Goal: Task Accomplishment & Management: Manage account settings

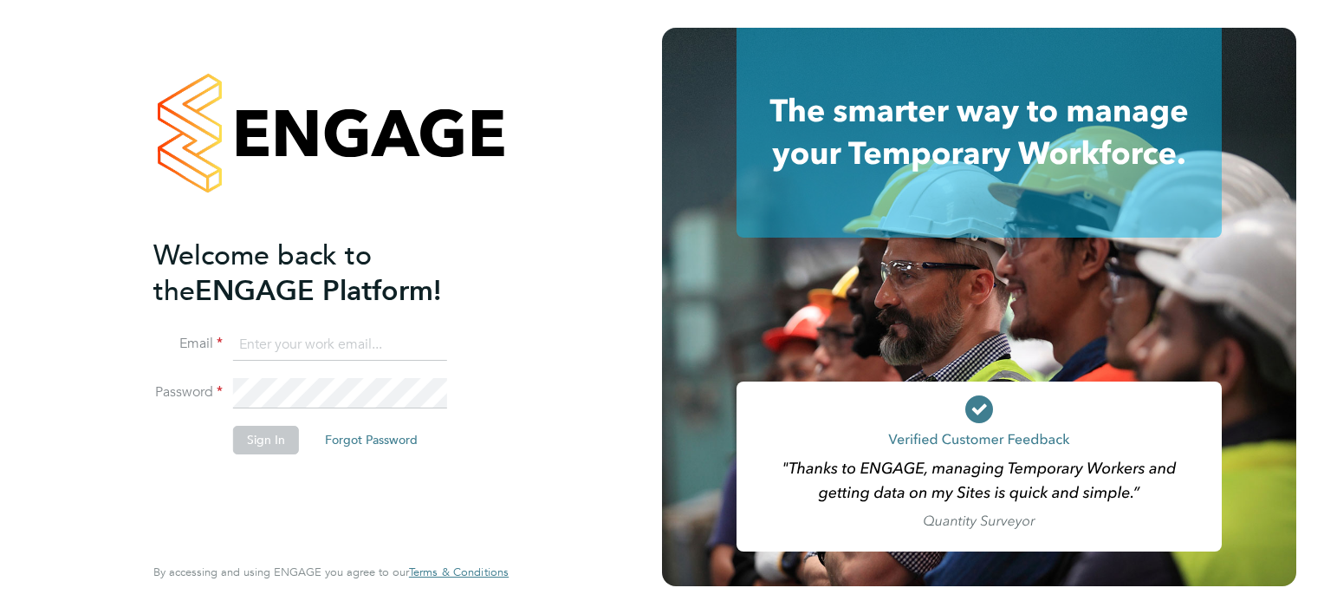
type input "[PERSON_NAME][EMAIL_ADDRESS][PERSON_NAME][DOMAIN_NAME]"
click at [268, 432] on button "Sign In" at bounding box center [266, 439] width 66 height 28
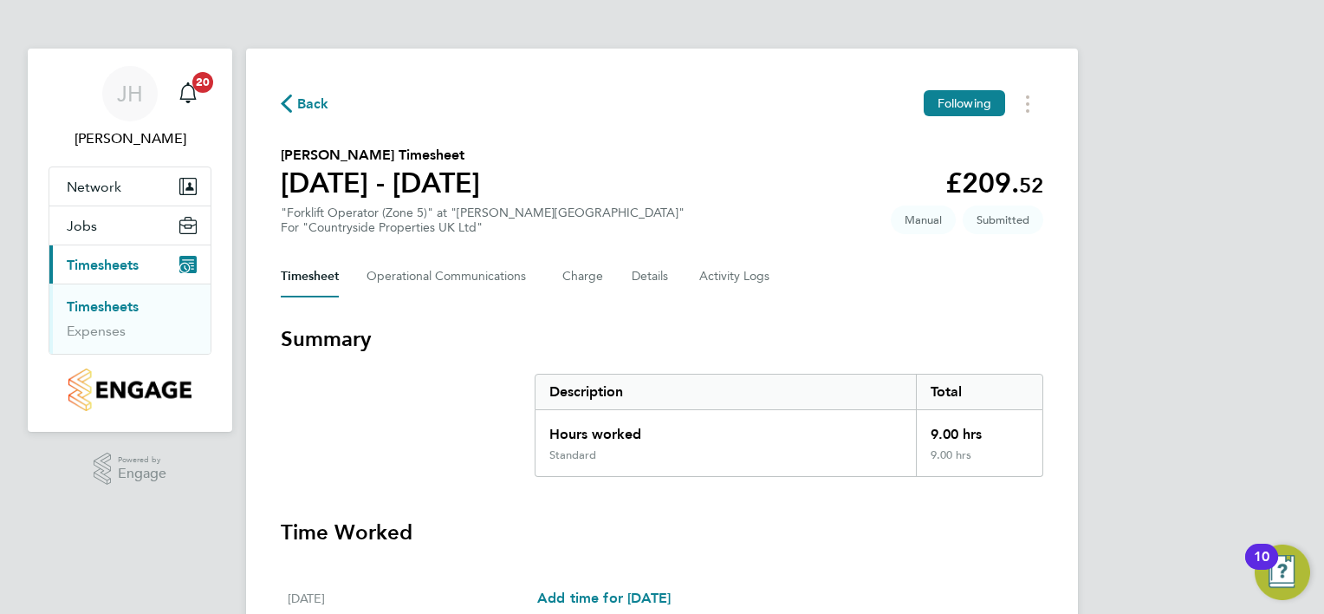
click at [782, 523] on h3 "Time Worked" at bounding box center [662, 532] width 763 height 28
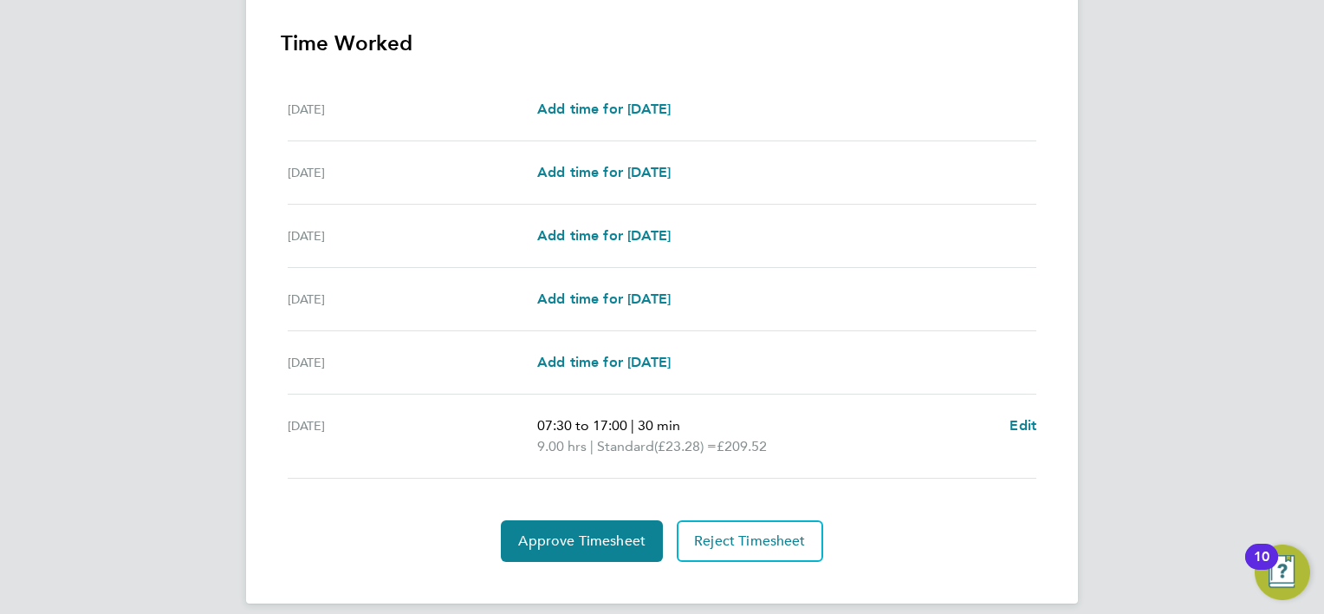
scroll to position [503, 0]
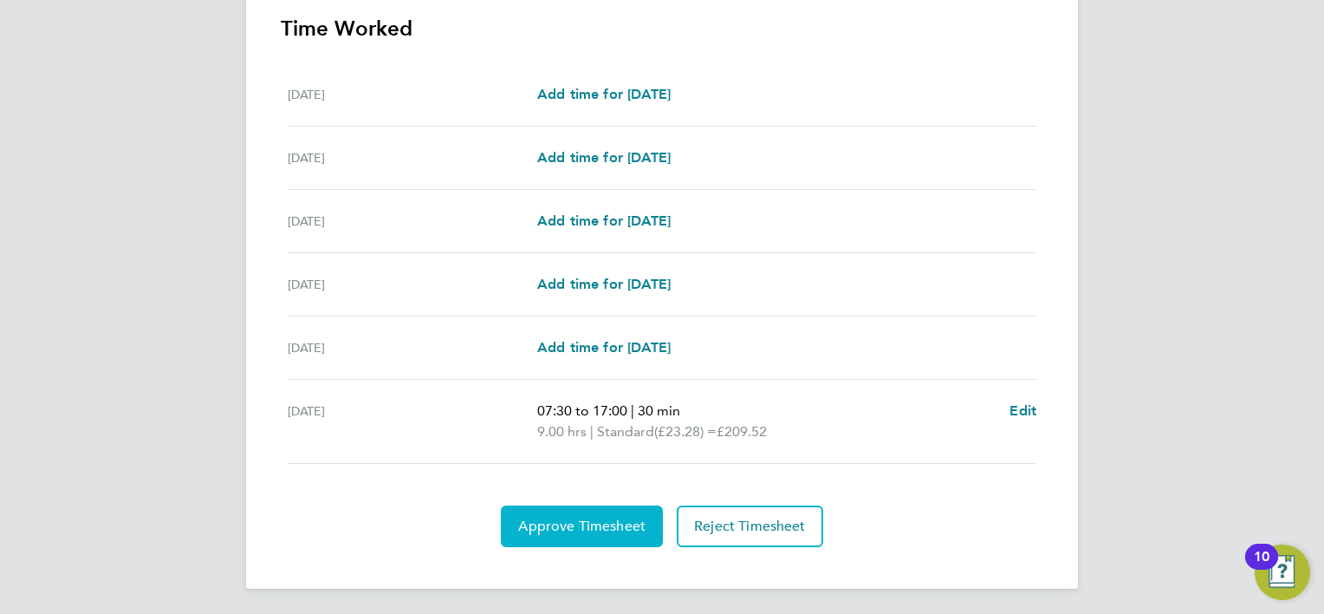
click at [602, 513] on button "Approve Timesheet" at bounding box center [582, 526] width 162 height 42
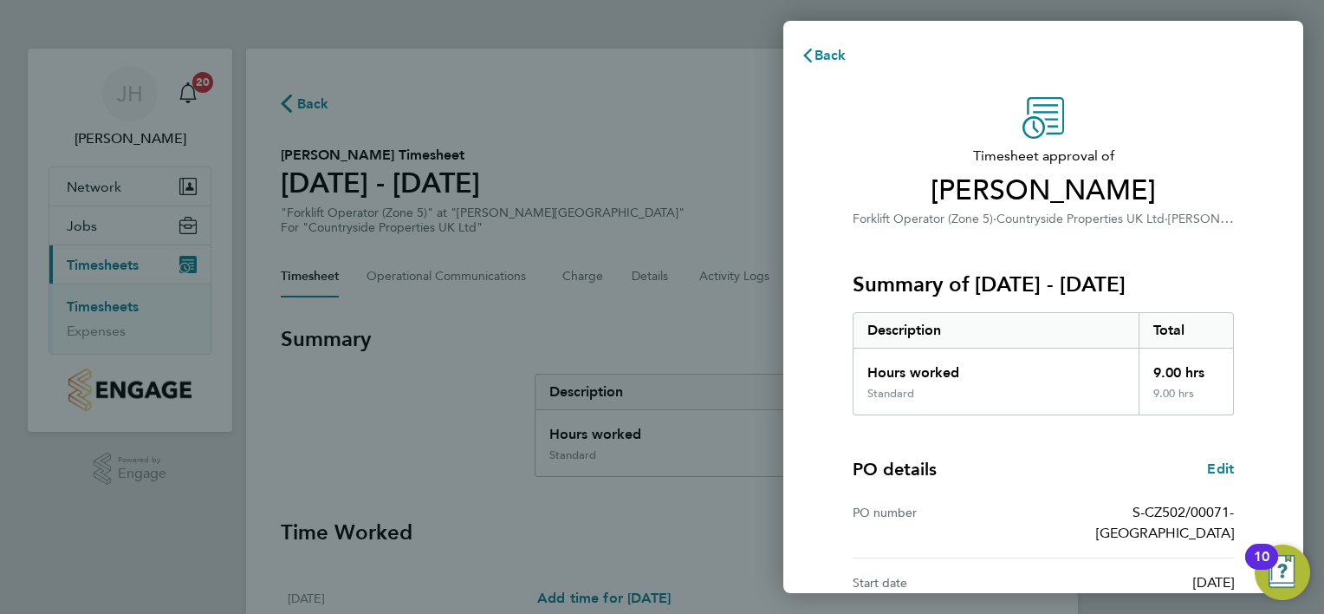
click at [1054, 495] on div "PO number S-CZ502/00071-[GEOGRAPHIC_DATA]" at bounding box center [1043, 523] width 381 height 70
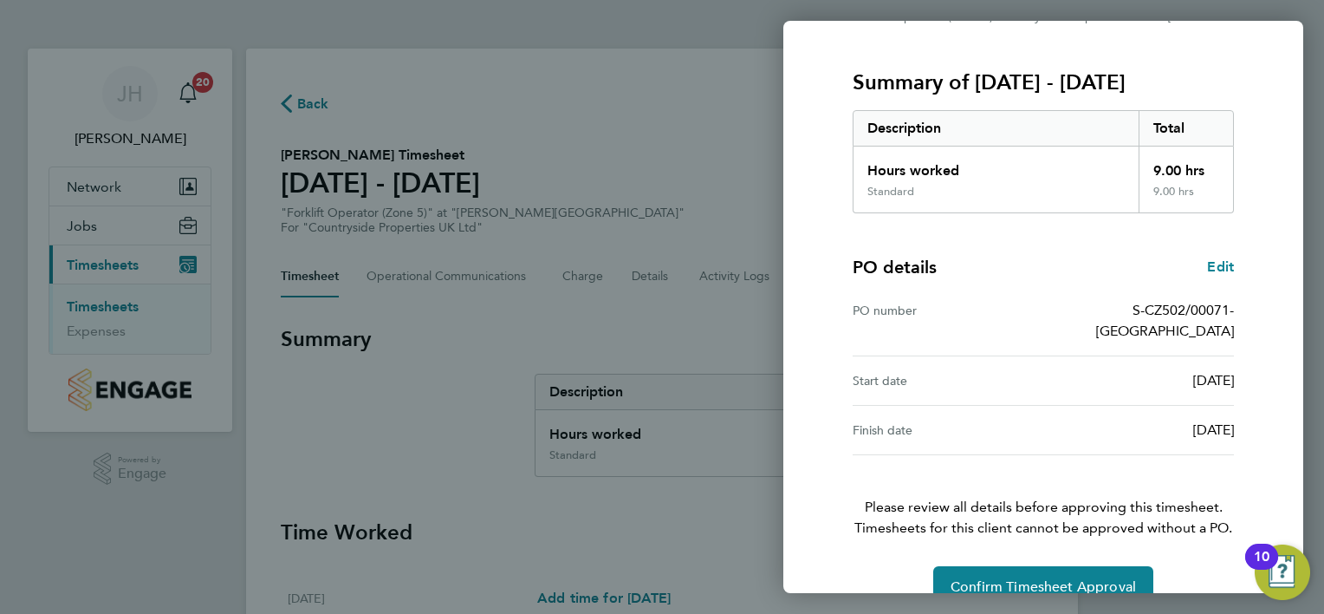
scroll to position [215, 0]
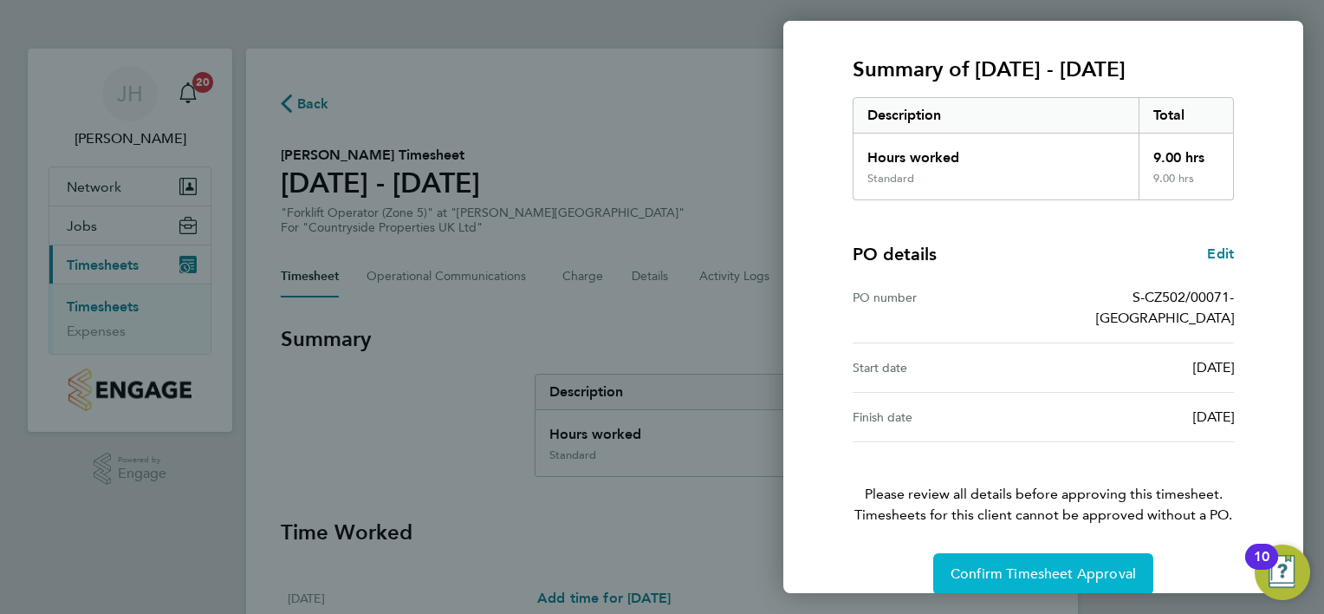
click at [1057, 565] on span "Confirm Timesheet Approval" at bounding box center [1043, 573] width 185 height 17
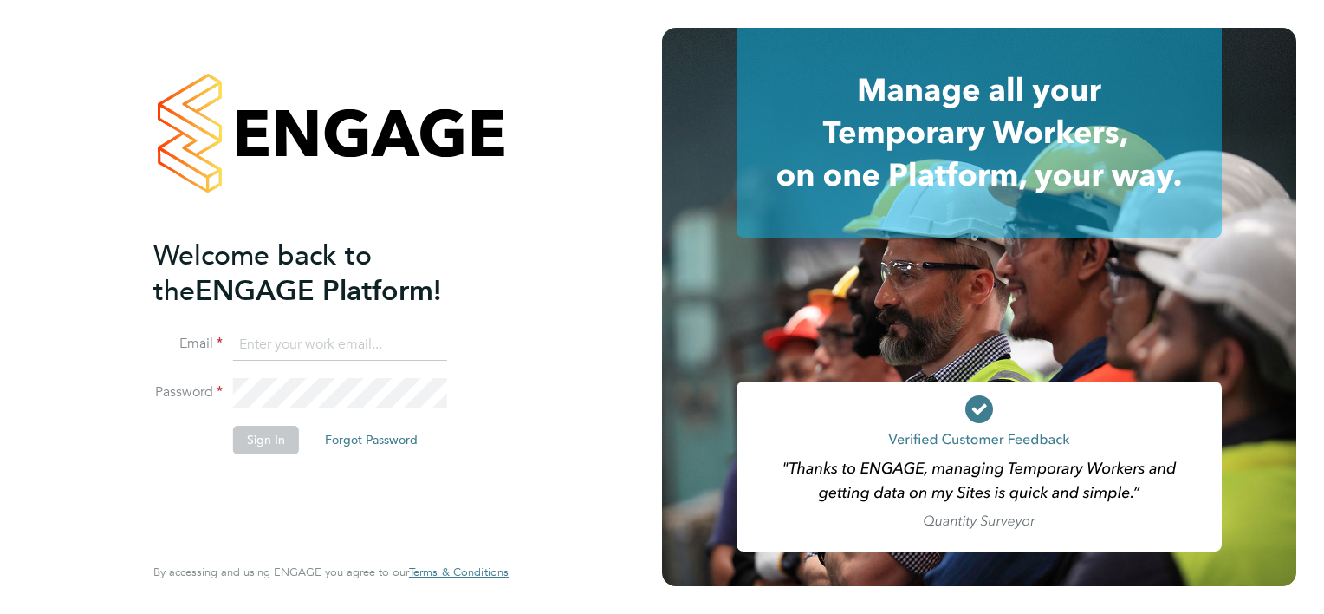
type input "jason.hardy@cpplc.com"
click at [271, 444] on button "Sign In" at bounding box center [266, 439] width 66 height 28
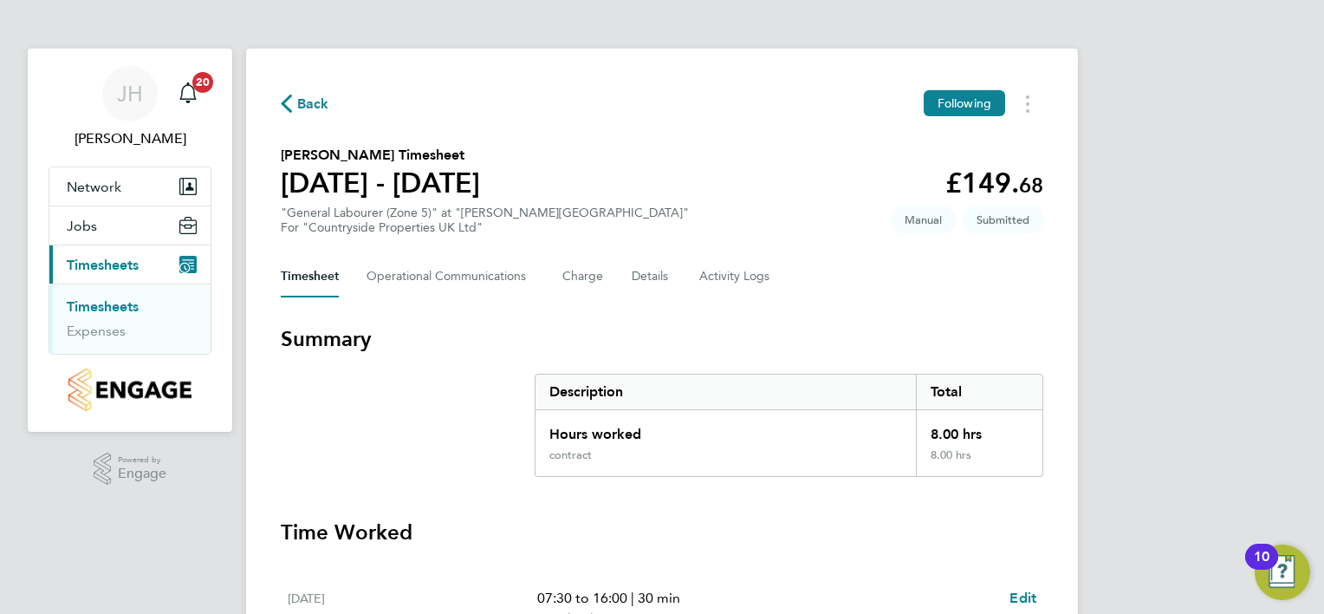
click at [806, 529] on h3 "Time Worked" at bounding box center [662, 532] width 763 height 28
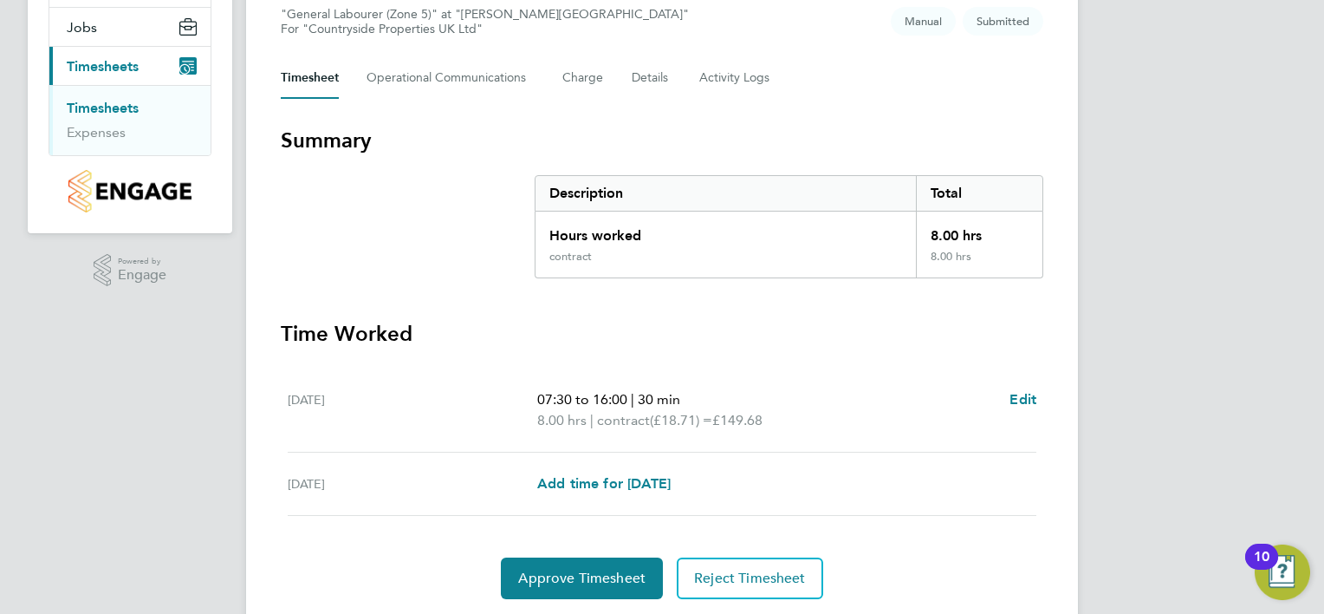
scroll to position [251, 0]
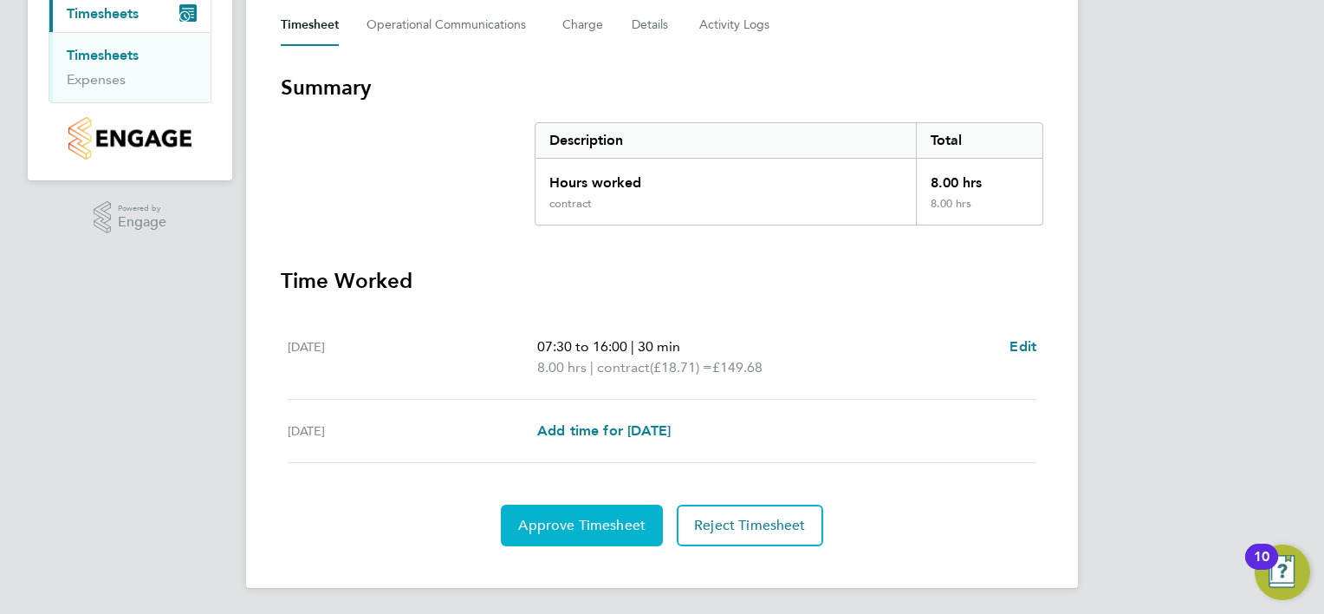
click at [627, 527] on span "Approve Timesheet" at bounding box center [581, 524] width 127 height 17
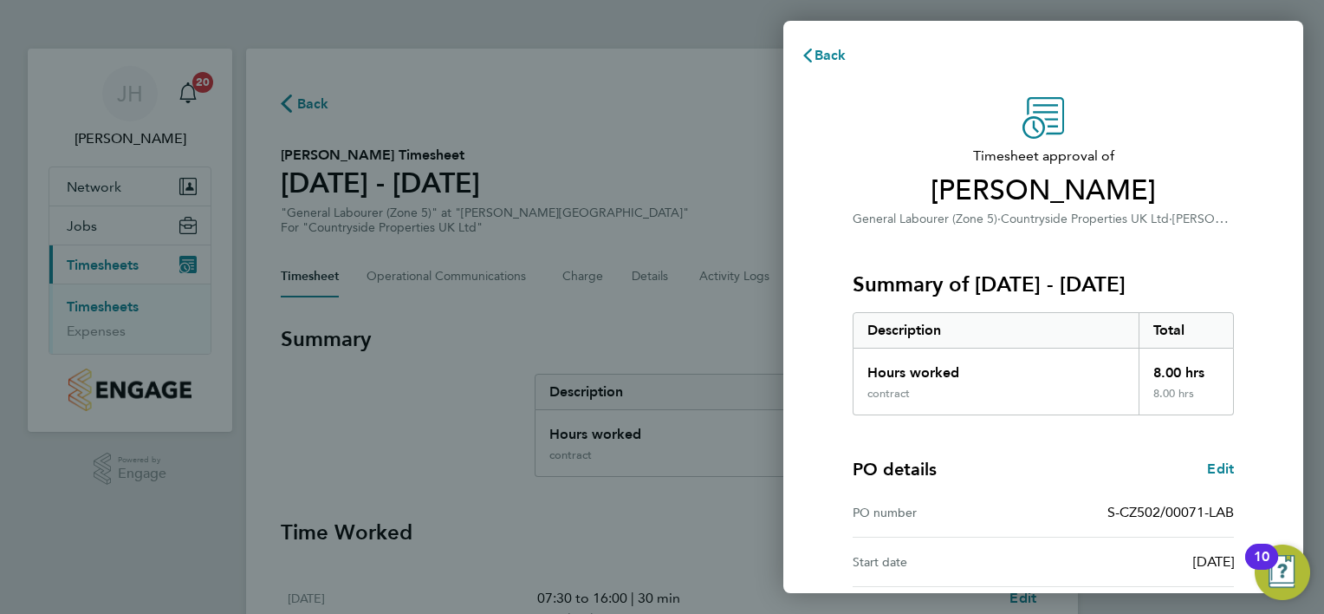
click at [1051, 459] on div "PO details Edit" at bounding box center [1043, 469] width 381 height 24
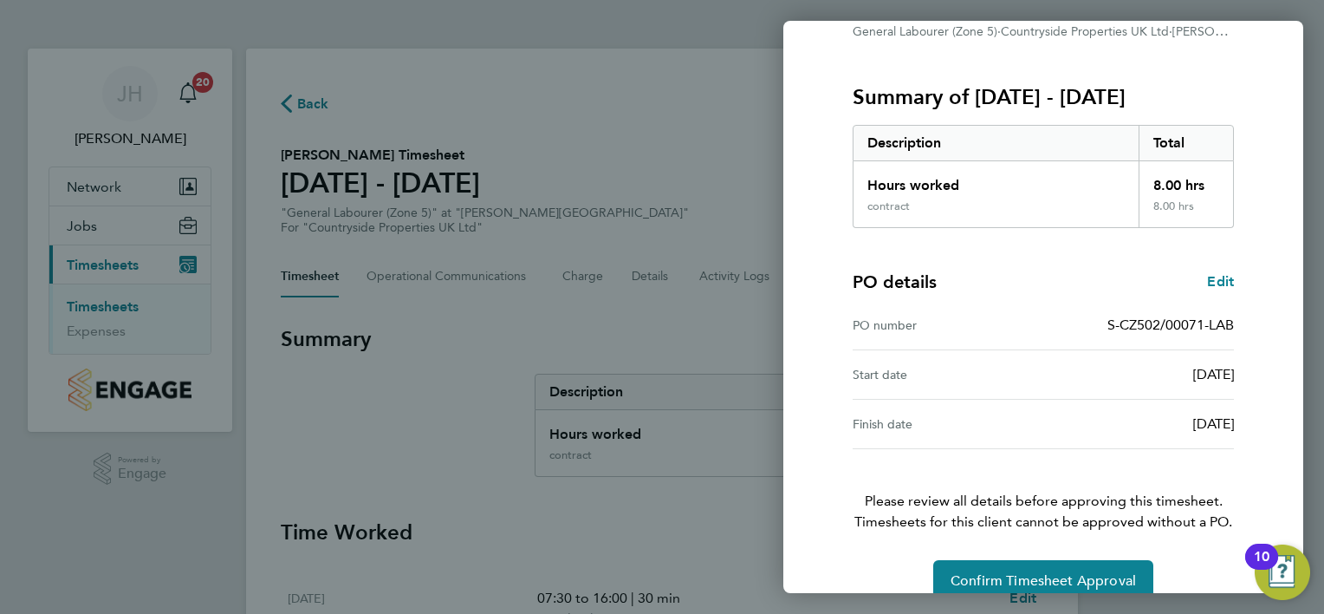
scroll to position [215, 0]
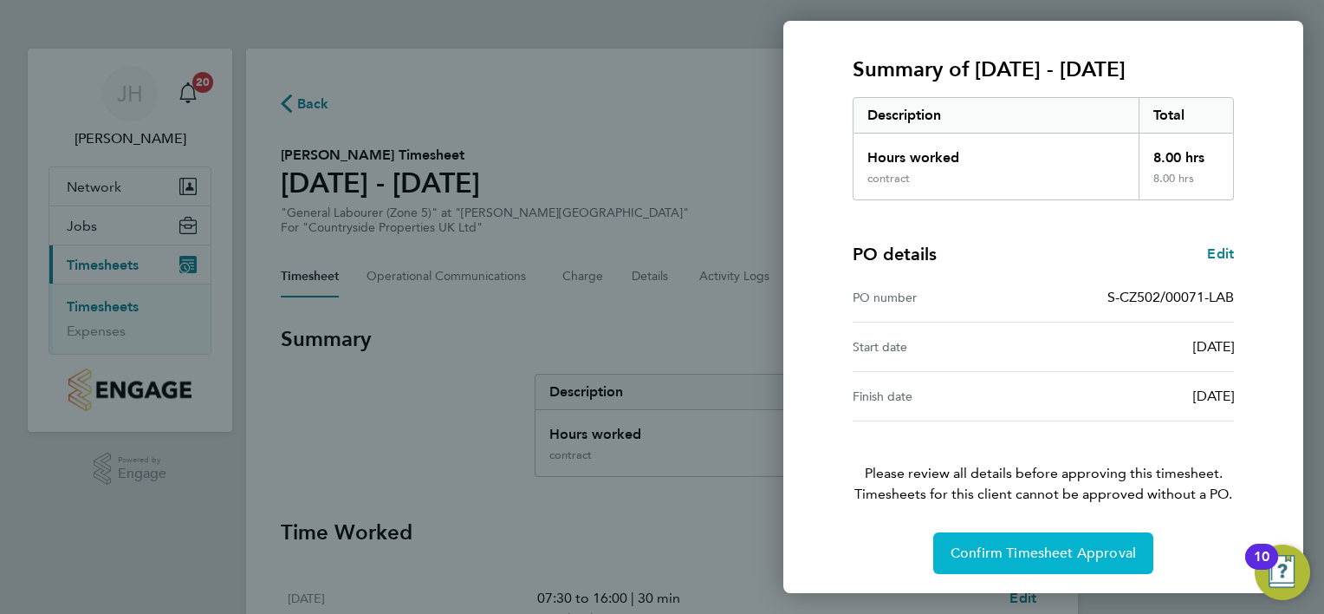
click at [1032, 544] on span "Confirm Timesheet Approval" at bounding box center [1043, 552] width 185 height 17
